Goal: Check status: Check status

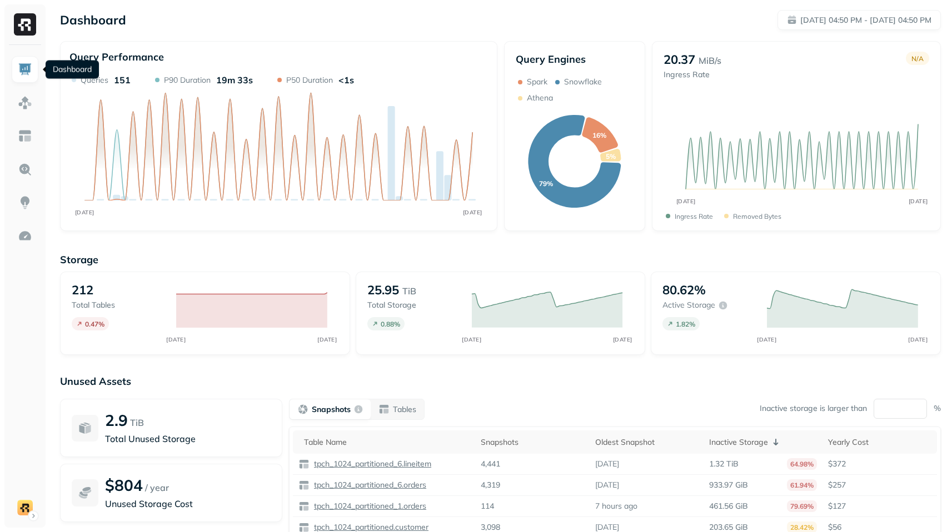
click at [26, 69] on img at bounding box center [25, 69] width 14 height 14
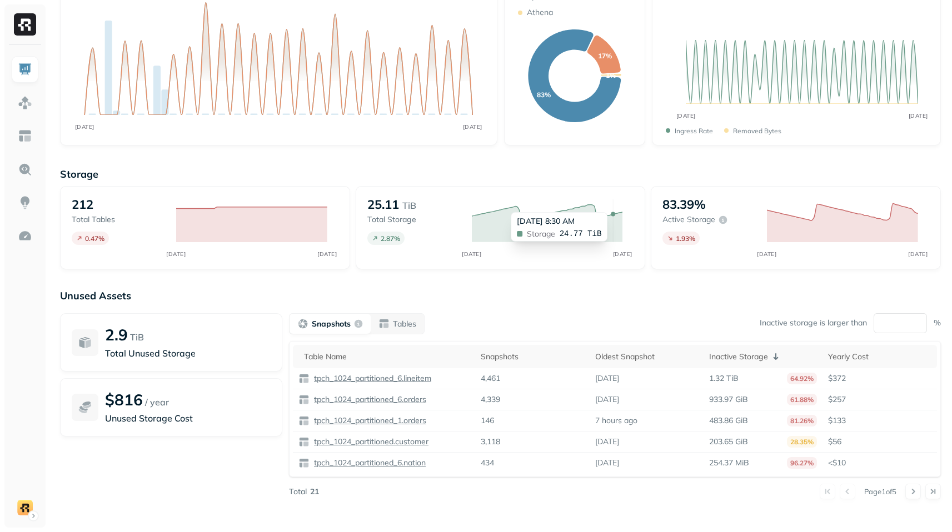
scroll to position [86, 0]
click at [32, 103] on link at bounding box center [25, 102] width 27 height 27
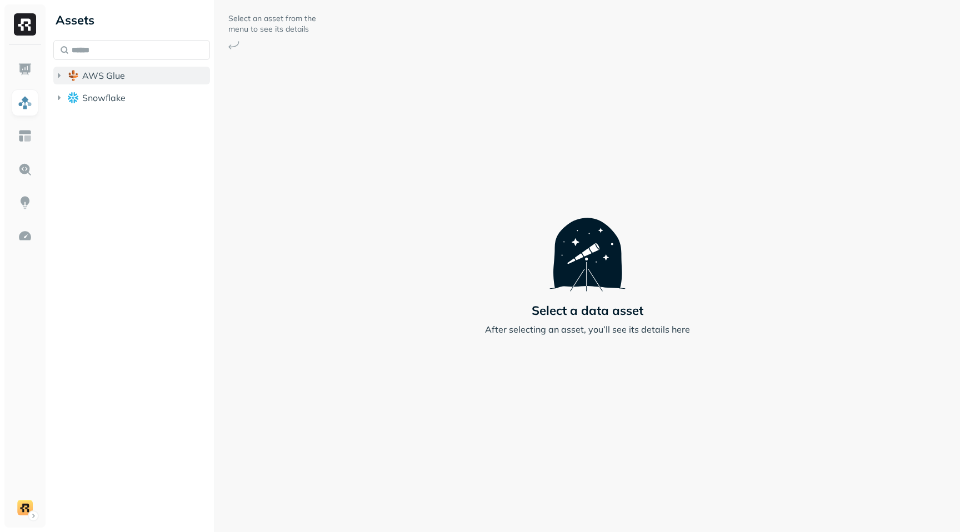
click at [62, 77] on icon "button" at bounding box center [58, 75] width 11 height 11
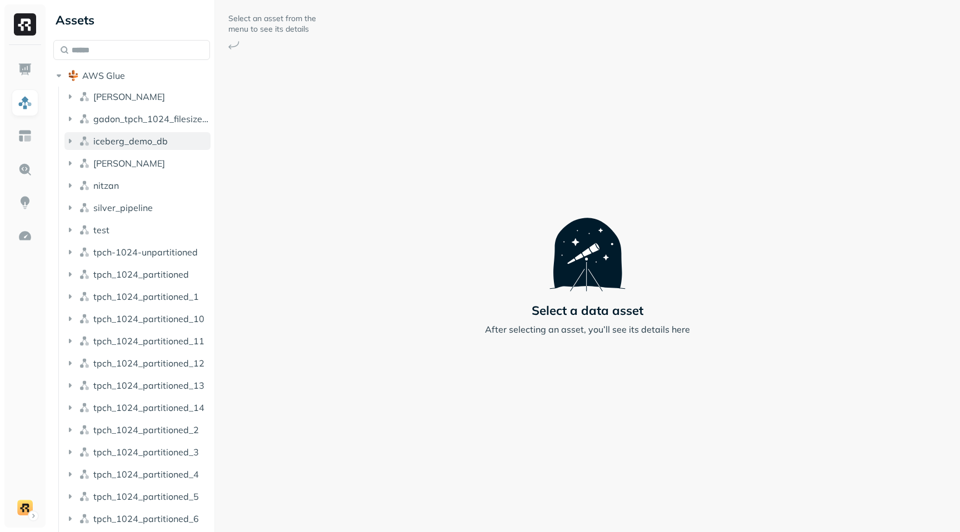
click at [74, 142] on icon "button" at bounding box center [69, 141] width 11 height 11
click at [82, 161] on icon "button" at bounding box center [81, 162] width 11 height 11
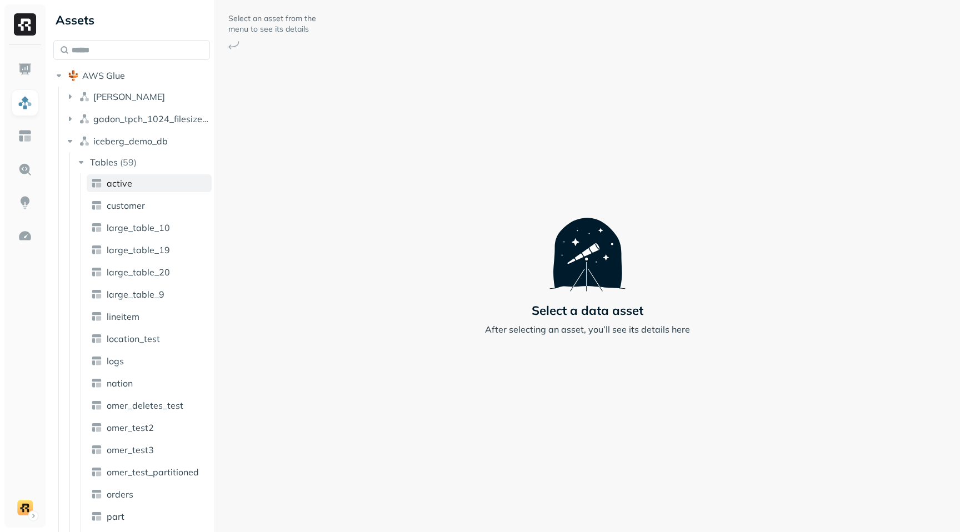
click at [132, 187] on link "active" at bounding box center [149, 184] width 125 height 18
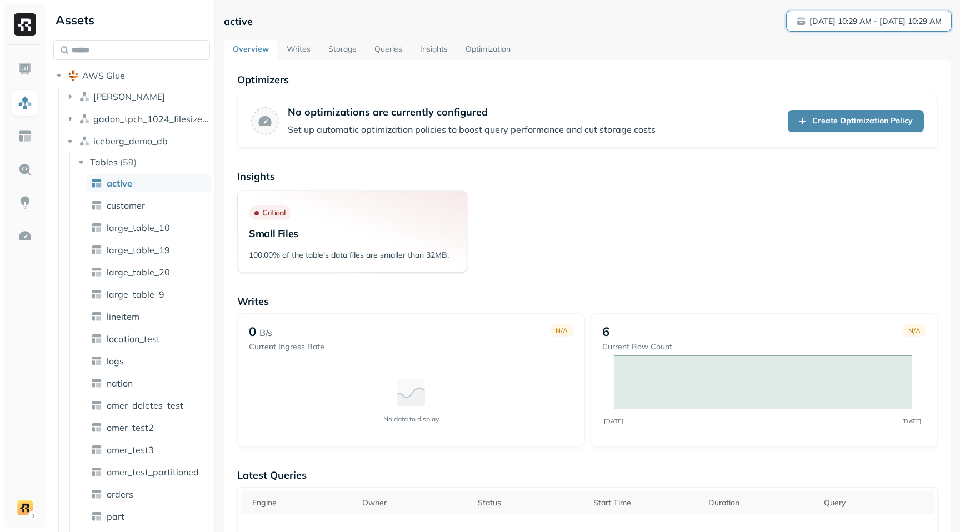
click at [797, 21] on span "[DATE] 10:29 AM - [DATE] 10:29 AM" at bounding box center [870, 21] width 146 height 11
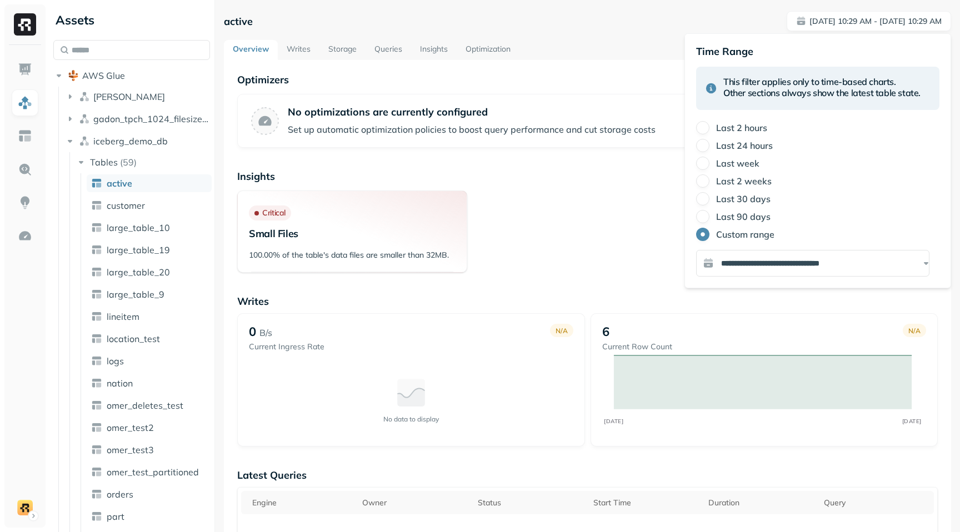
click at [747, 184] on label "Last 2 weeks" at bounding box center [744, 181] width 56 height 11
click at [710, 184] on button "Last 2 weeks" at bounding box center [702, 181] width 13 height 13
click at [894, 24] on p "Last 2 weeks" at bounding box center [918, 21] width 48 height 11
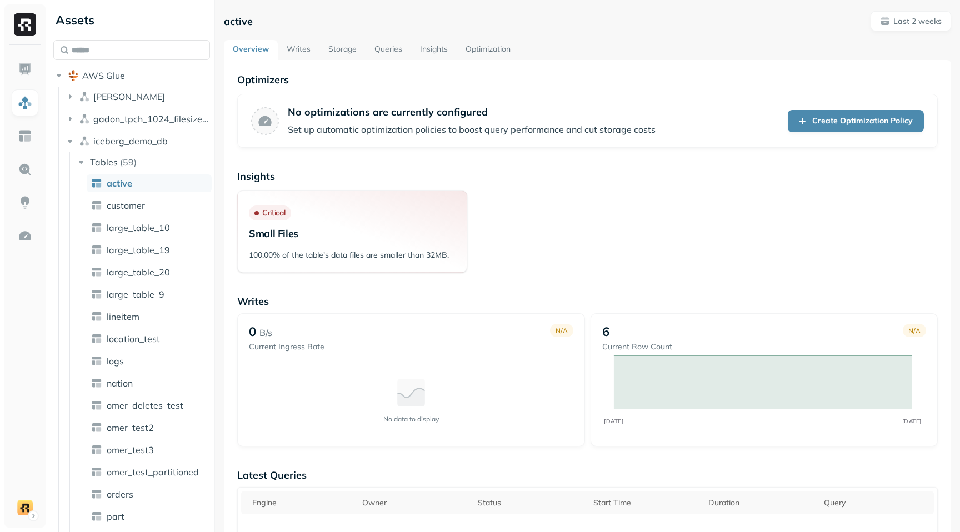
click at [308, 52] on link "Writes" at bounding box center [299, 50] width 42 height 20
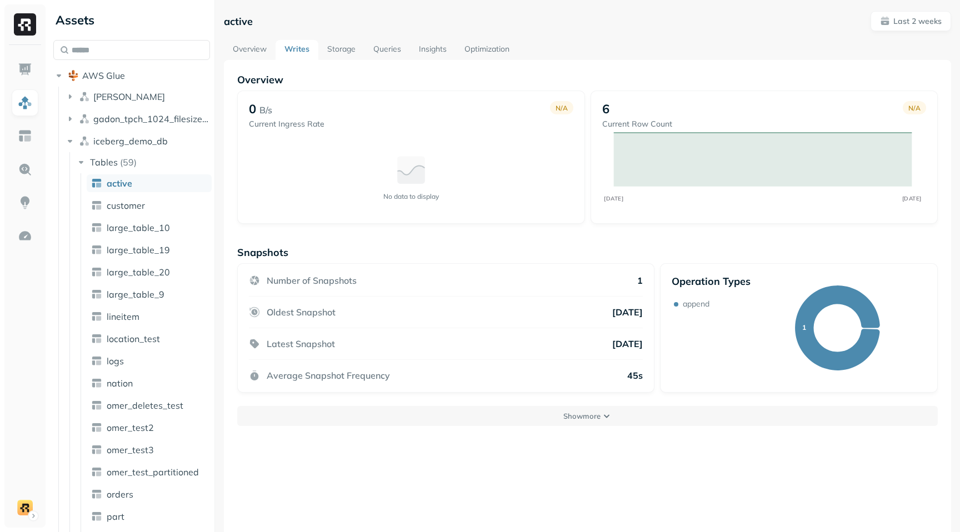
click at [347, 53] on link "Storage" at bounding box center [341, 50] width 46 height 20
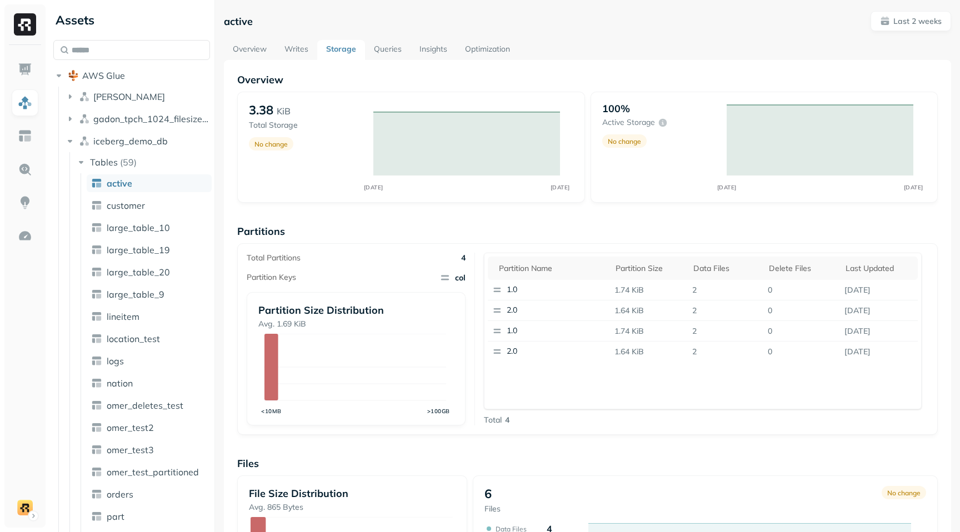
click at [296, 54] on link "Writes" at bounding box center [297, 50] width 42 height 20
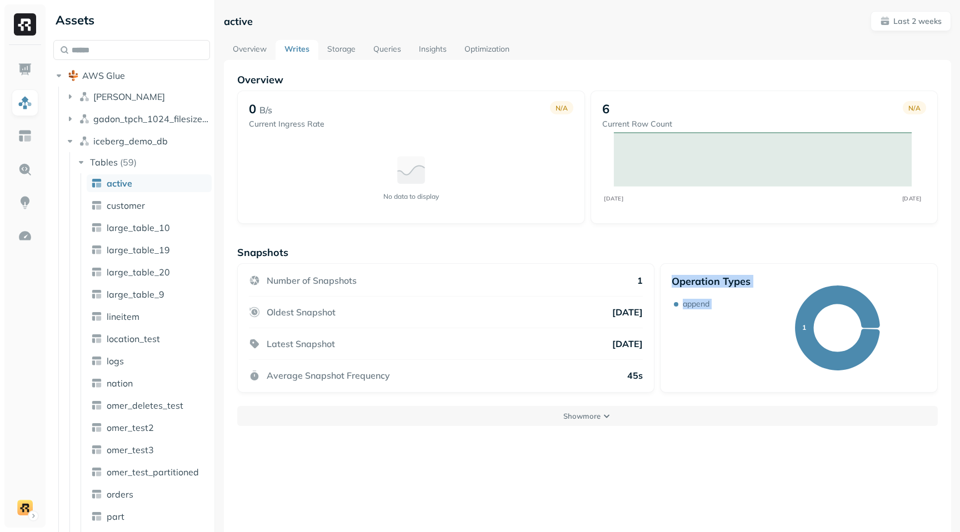
drag, startPoint x: 669, startPoint y: 281, endPoint x: 750, endPoint y: 283, distance: 80.6
click at [750, 283] on div "Operation Types append 1" at bounding box center [799, 328] width 278 height 130
click at [711, 241] on div "Overview 0 B/s Current Ingress Rate N/A No data to display 6 Current Row Count …" at bounding box center [587, 249] width 701 height 353
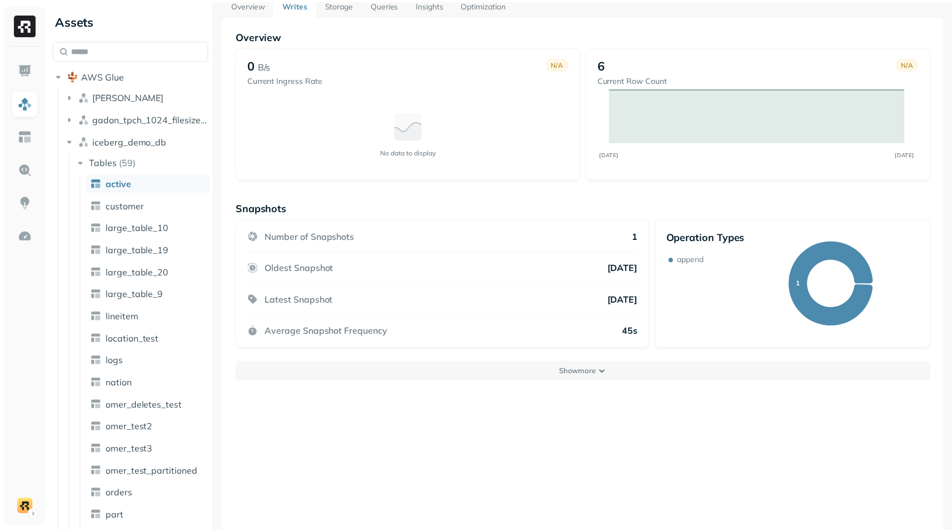
scroll to position [60, 0]
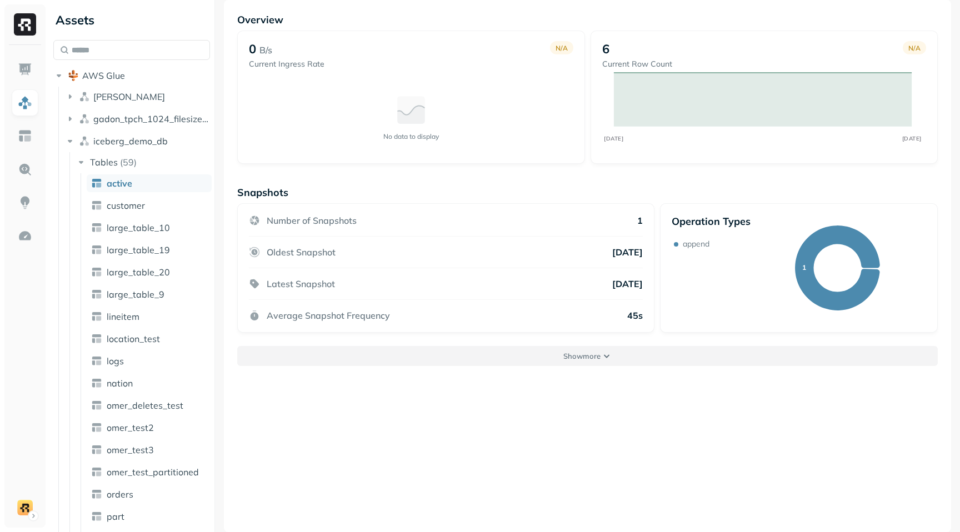
click at [594, 355] on p "Show more" at bounding box center [582, 356] width 37 height 11
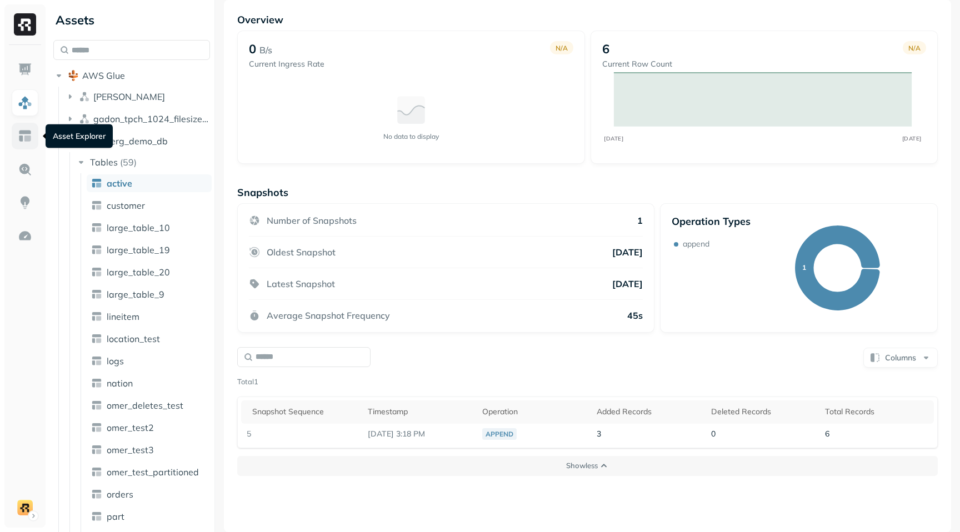
click at [34, 142] on link at bounding box center [25, 136] width 27 height 27
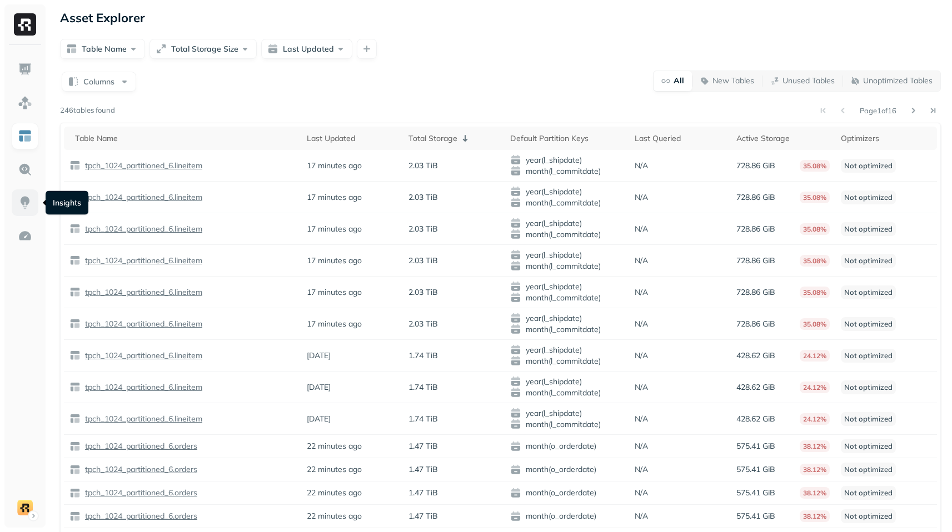
click at [31, 199] on img at bounding box center [25, 203] width 14 height 14
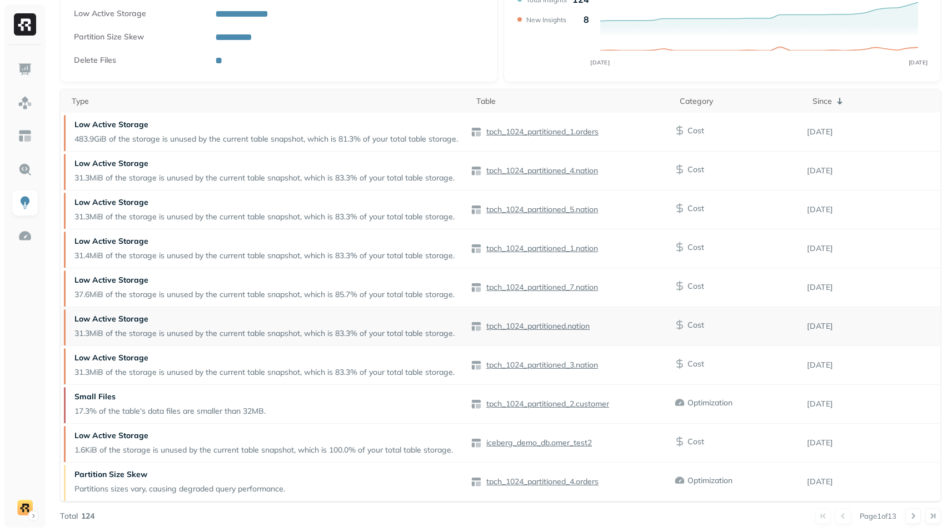
scroll to position [122, 0]
click at [18, 236] on img at bounding box center [25, 236] width 14 height 14
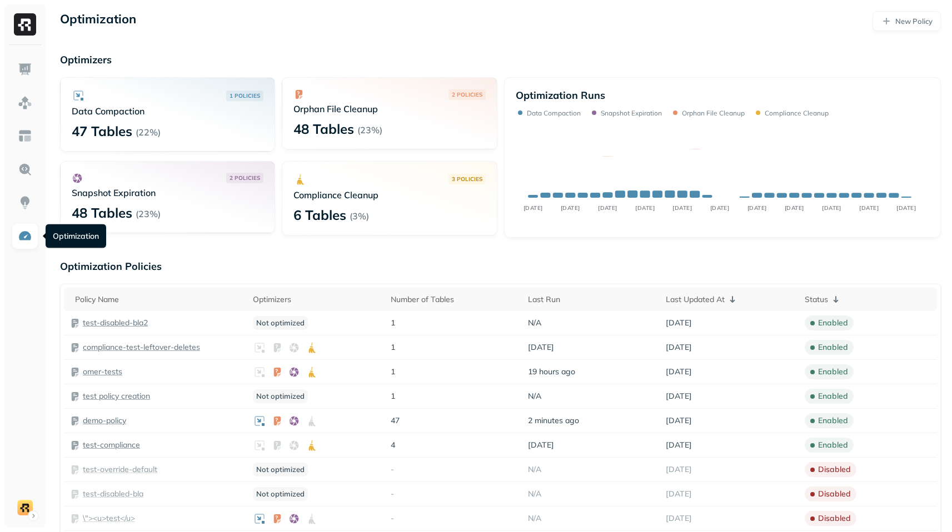
click at [28, 237] on img at bounding box center [25, 236] width 14 height 14
